Goal: Check status: Check status

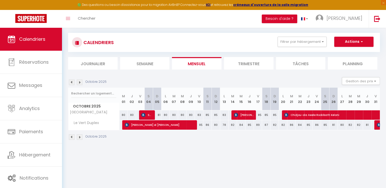
click at [72, 82] on img at bounding box center [72, 83] width 6 height 6
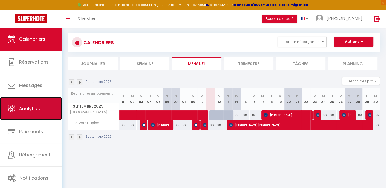
click at [24, 108] on span "Analytics" at bounding box center [29, 108] width 21 height 6
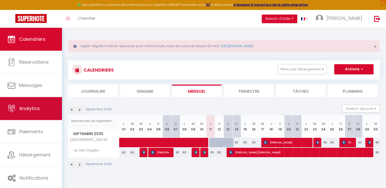
select select "2025"
select select "9"
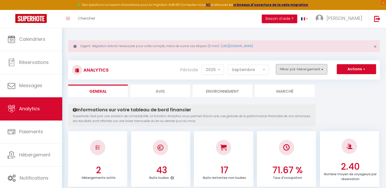
click at [294, 69] on button "Filtrer par hébergement" at bounding box center [301, 69] width 51 height 10
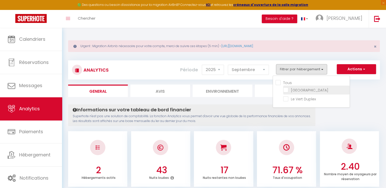
click at [297, 90] on Disneyland "checkbox" at bounding box center [316, 89] width 66 height 5
checkbox Disneyland "true"
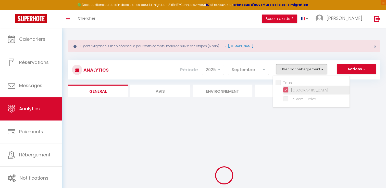
checkbox Duplex "false"
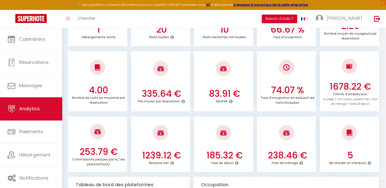
scroll to position [178, 0]
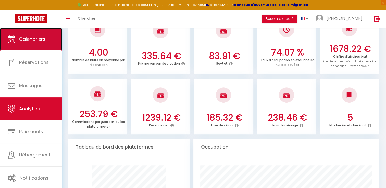
click at [19, 38] on link "Calendriers" at bounding box center [31, 39] width 62 height 23
